Goal: Check status: Check status

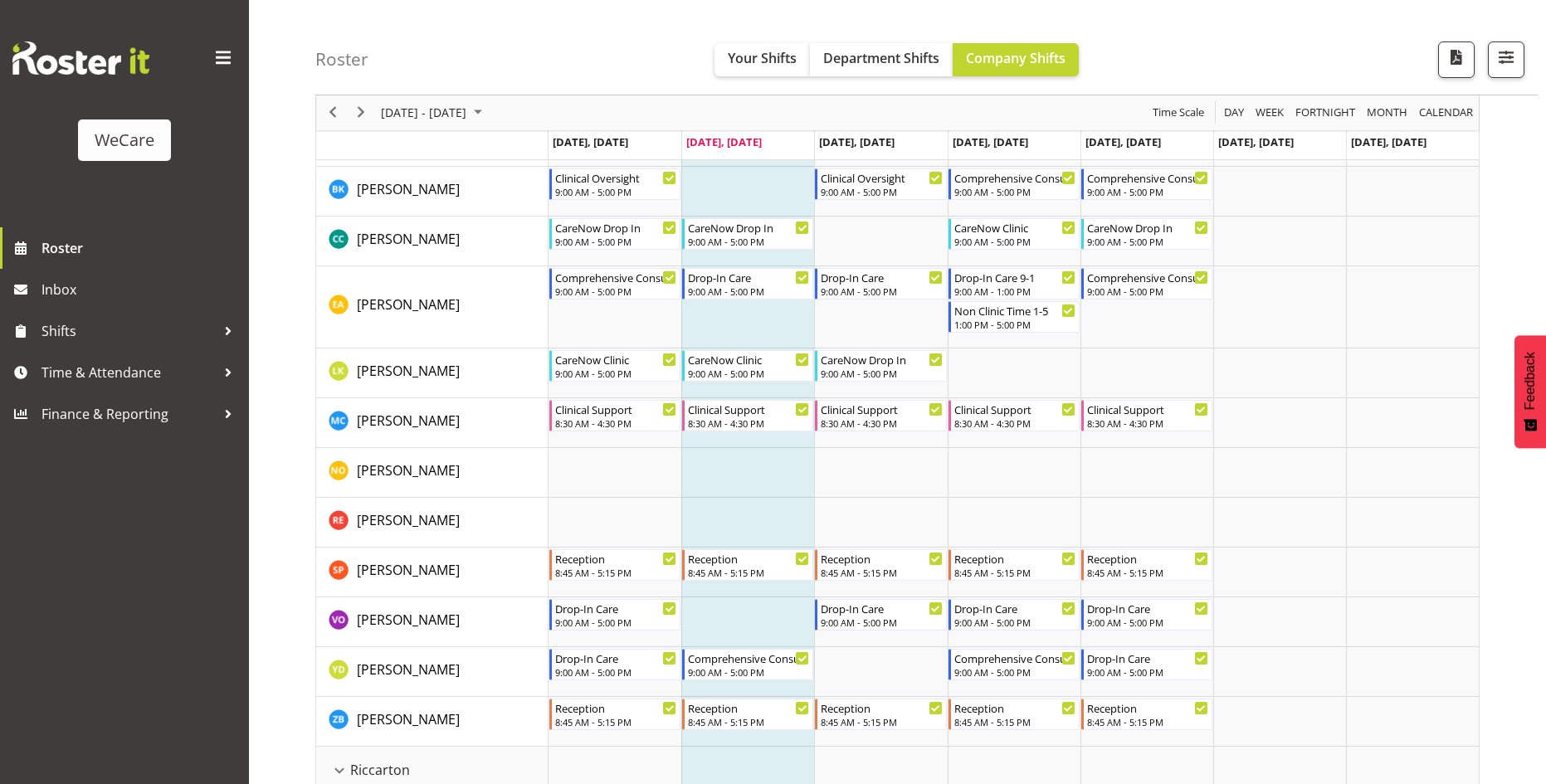
scroll to position [3069, 0]
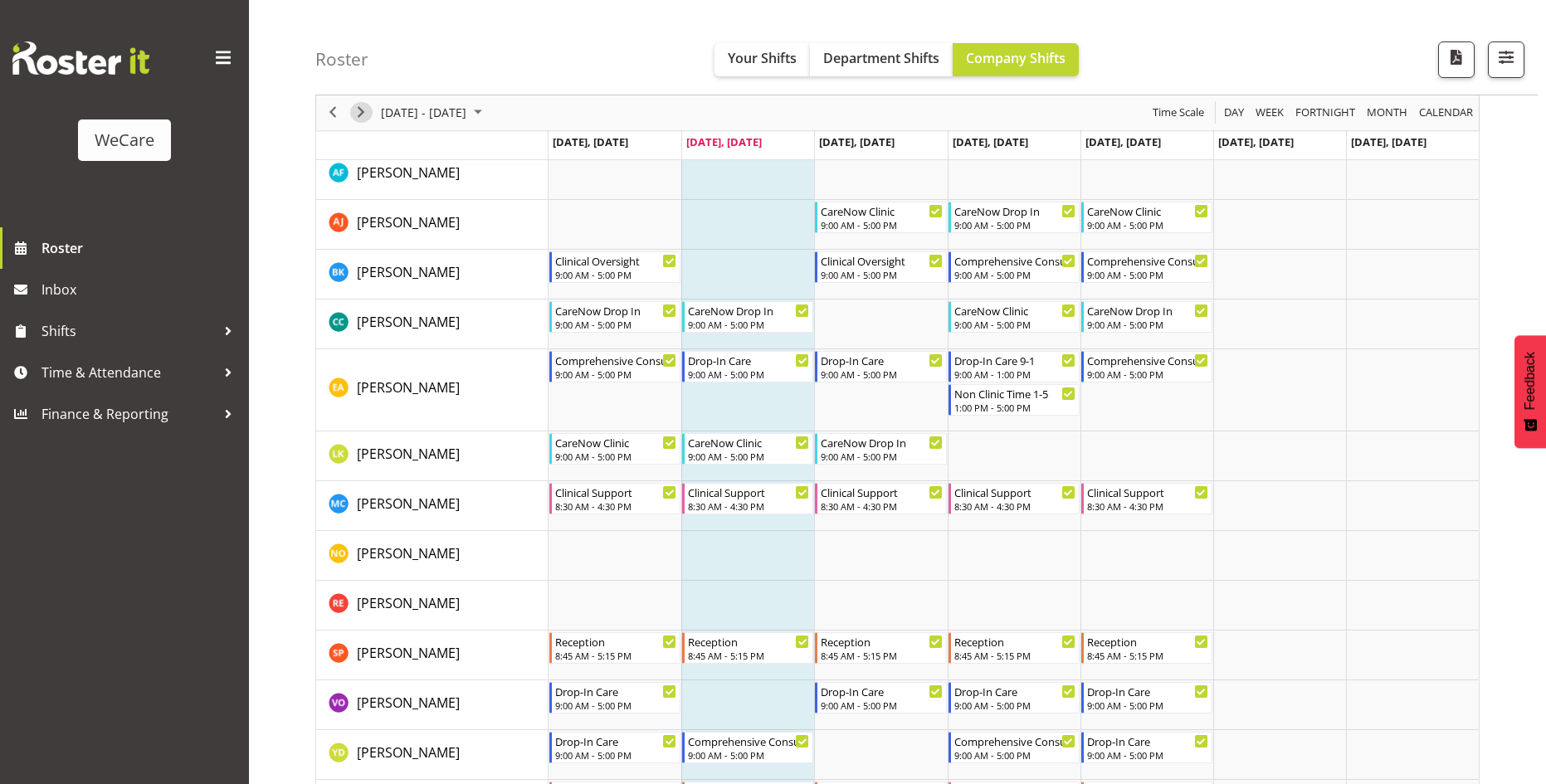
click at [363, 114] on span "Next" at bounding box center [361, 113] width 20 height 21
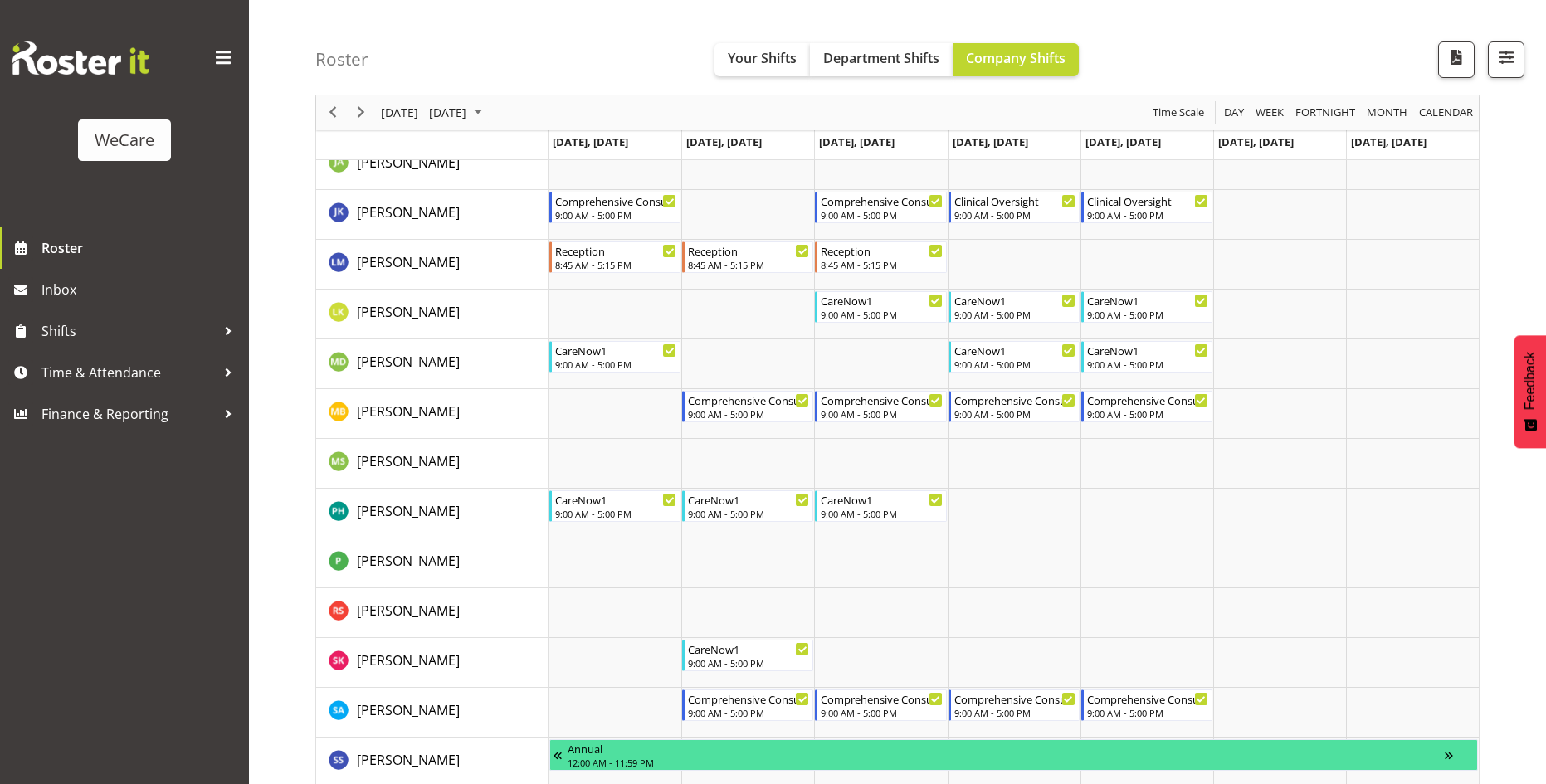
scroll to position [2240, 0]
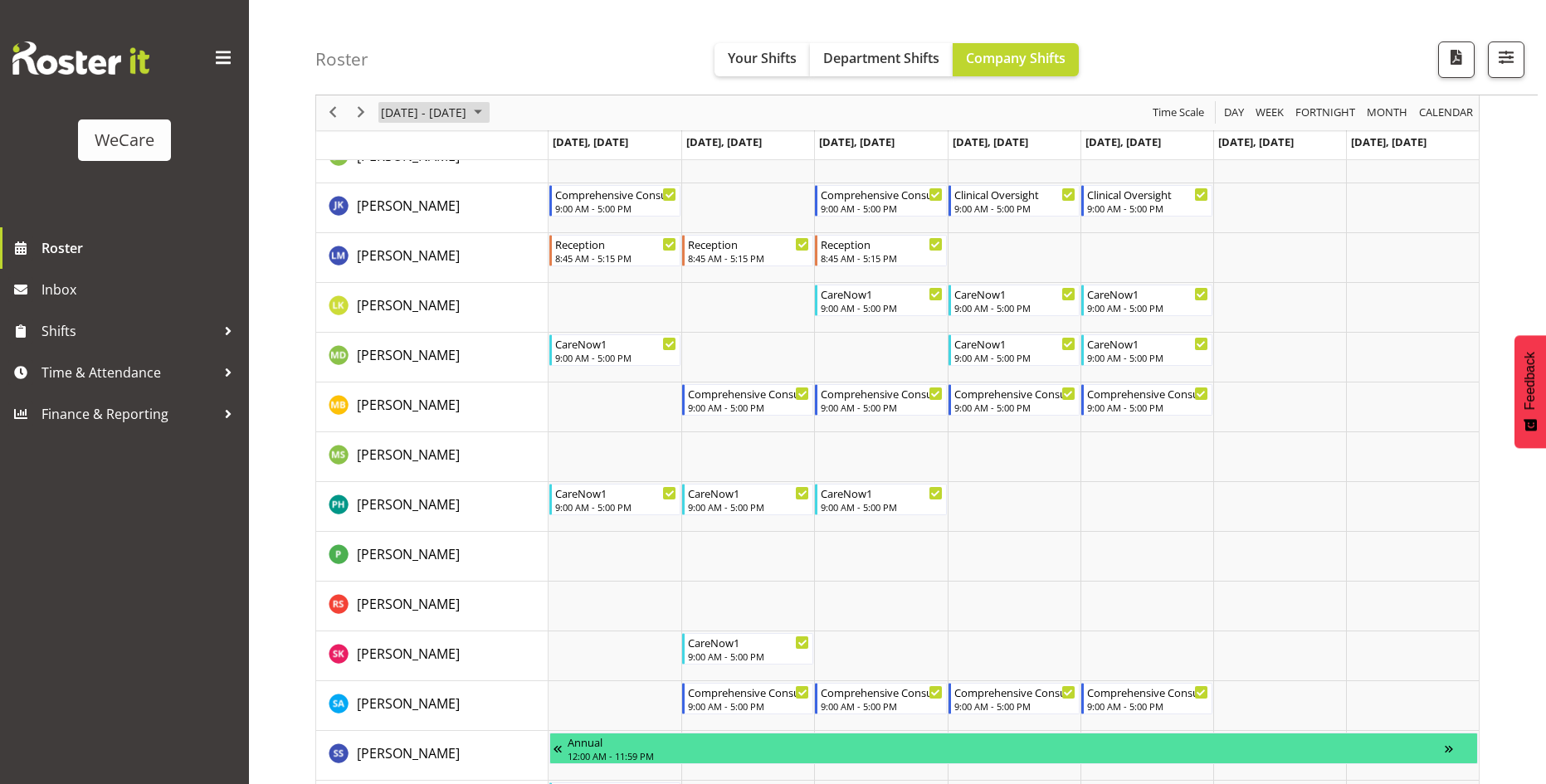
click at [468, 113] on span "[DATE] - [DATE]" at bounding box center [423, 113] width 88 height 21
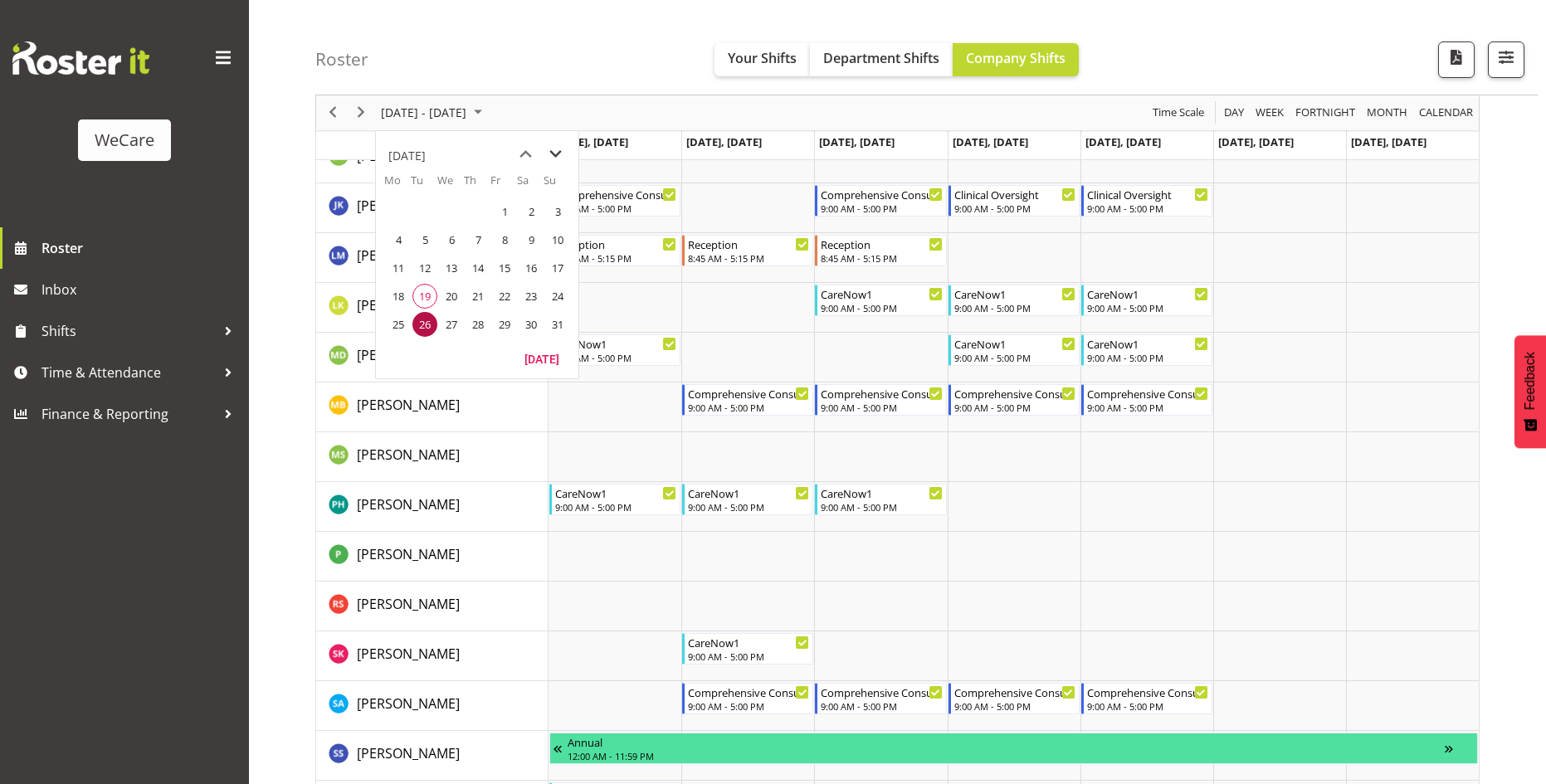
click at [553, 157] on span "next month" at bounding box center [555, 153] width 29 height 30
click at [399, 236] on span "8" at bounding box center [399, 240] width 25 height 25
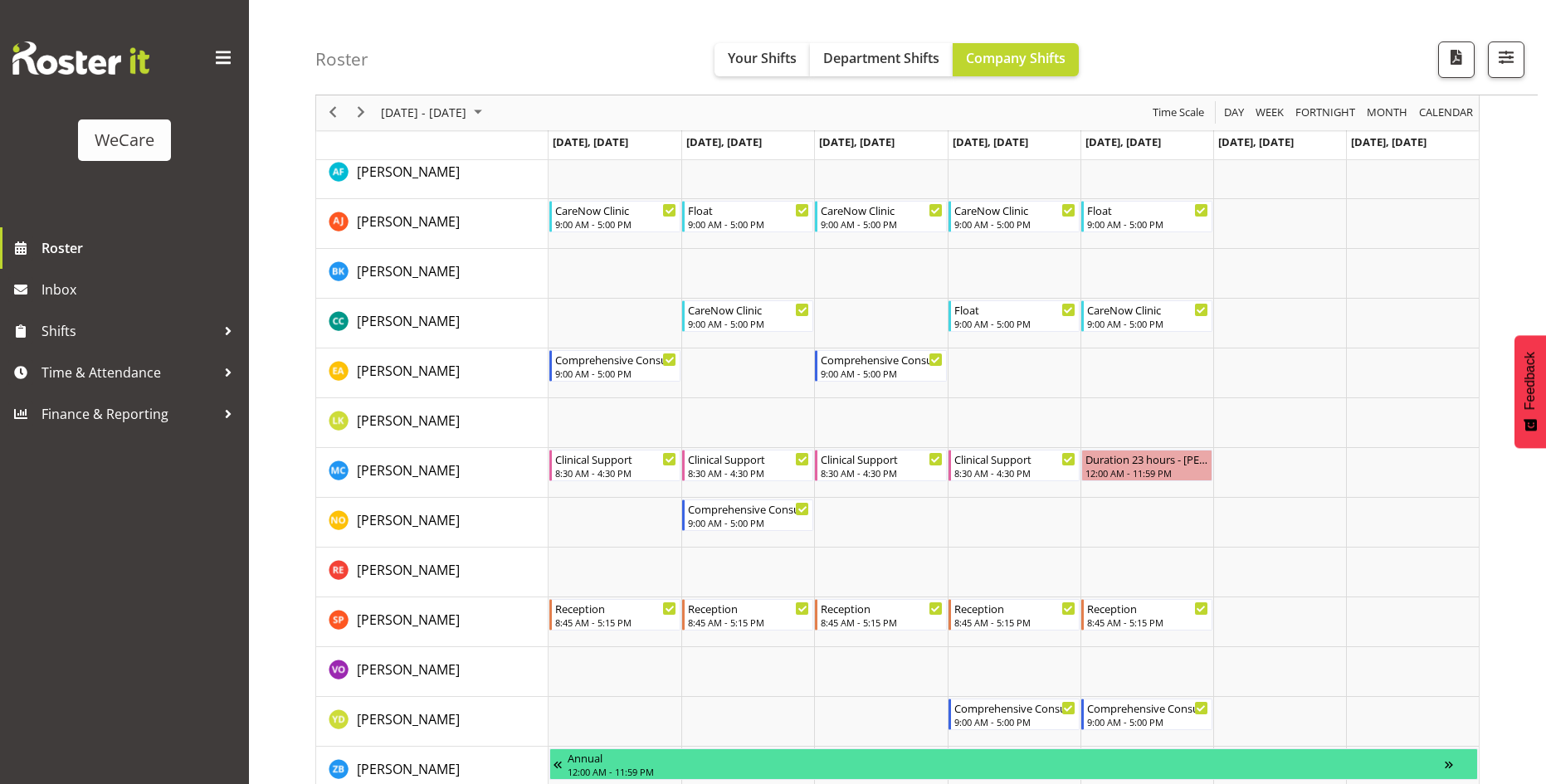
scroll to position [3069, 0]
drag, startPoint x: 367, startPoint y: 118, endPoint x: 985, endPoint y: 401, distance: 679.7
click at [367, 118] on span "Next" at bounding box center [361, 113] width 20 height 21
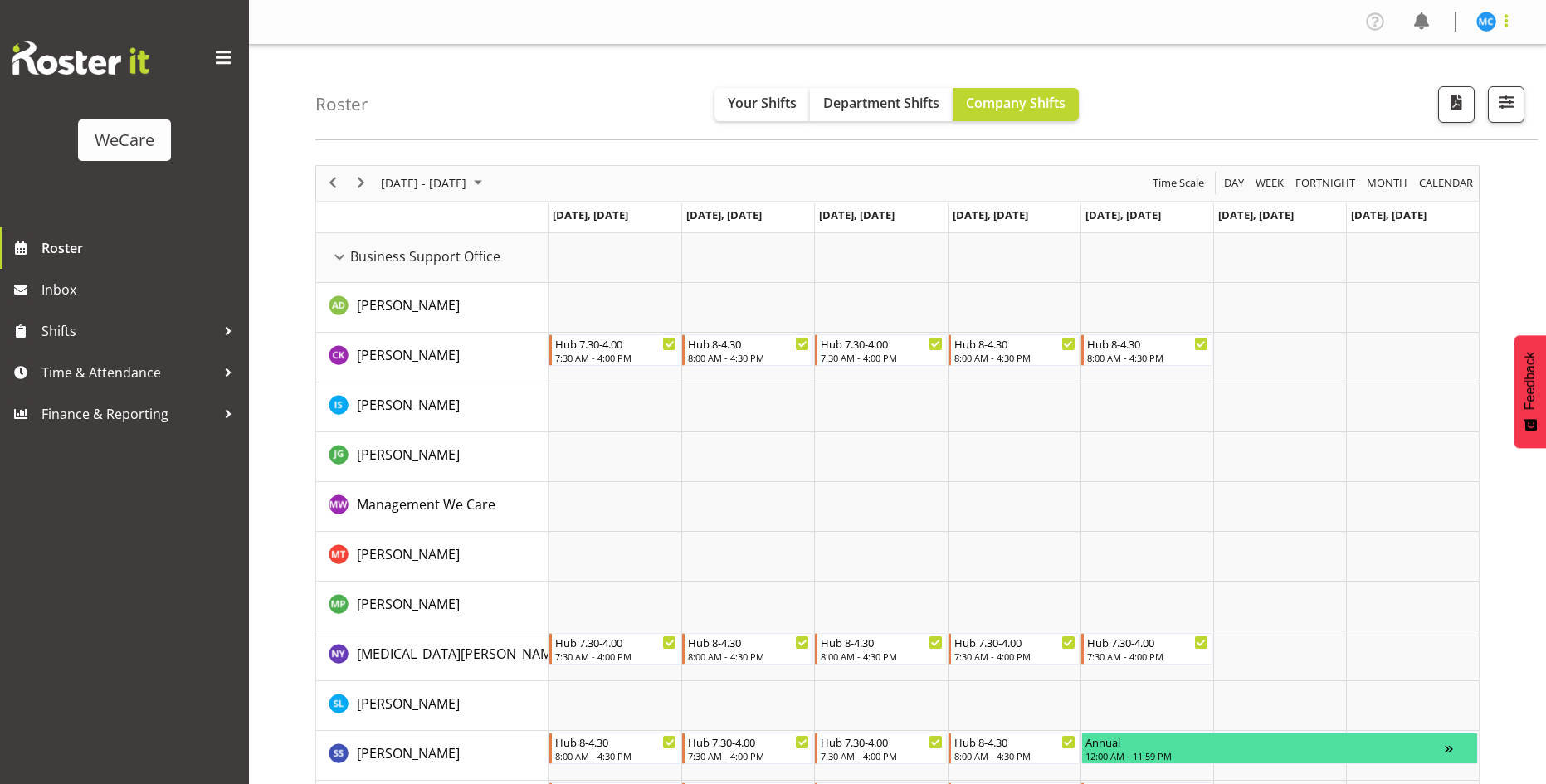
click at [1499, 28] on span at bounding box center [1506, 21] width 20 height 20
click at [1442, 96] on link "Log Out" at bounding box center [1436, 87] width 160 height 30
